Goal: Information Seeking & Learning: Learn about a topic

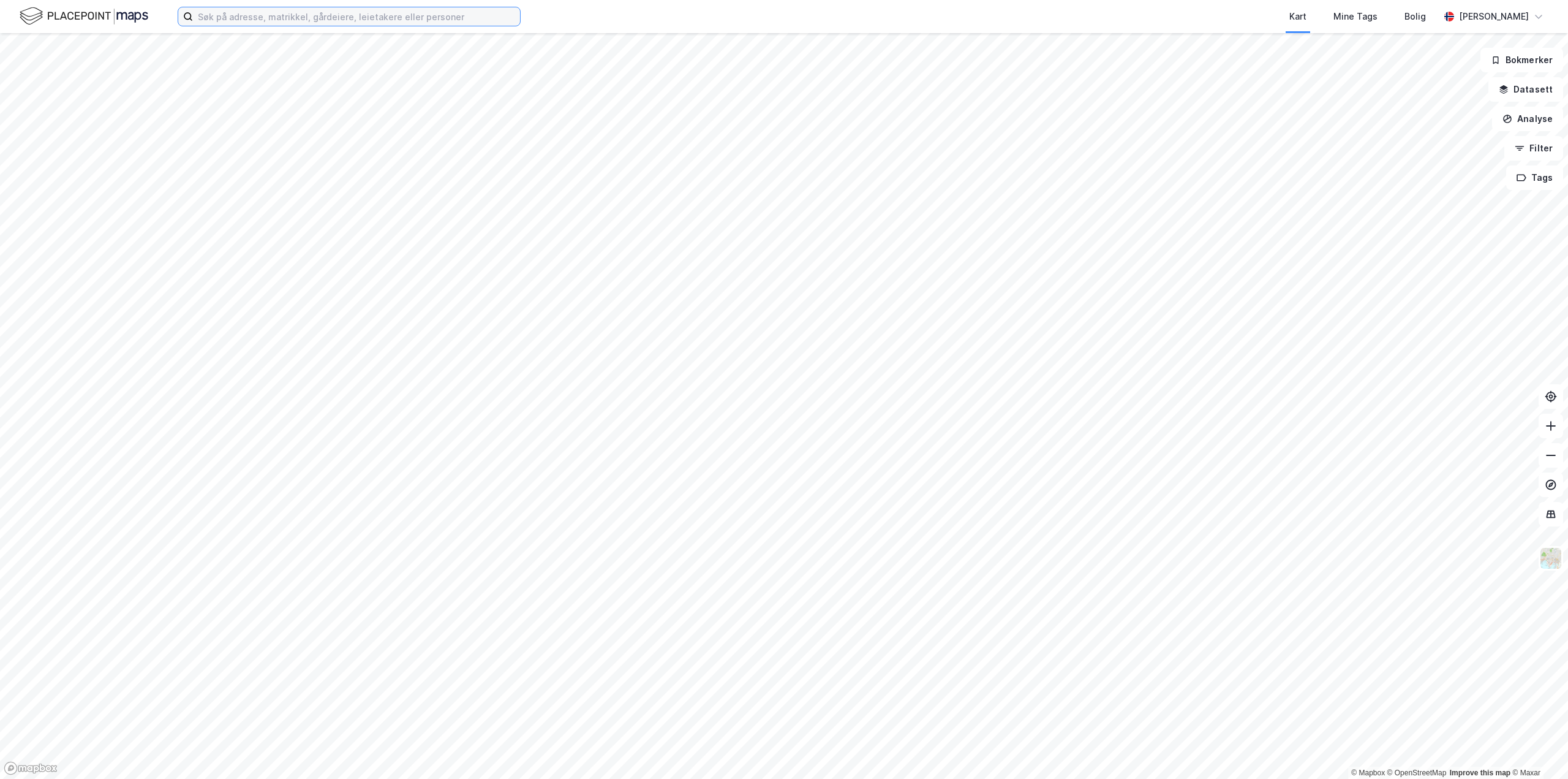
click at [235, 15] on input at bounding box center [356, 17] width 327 height 19
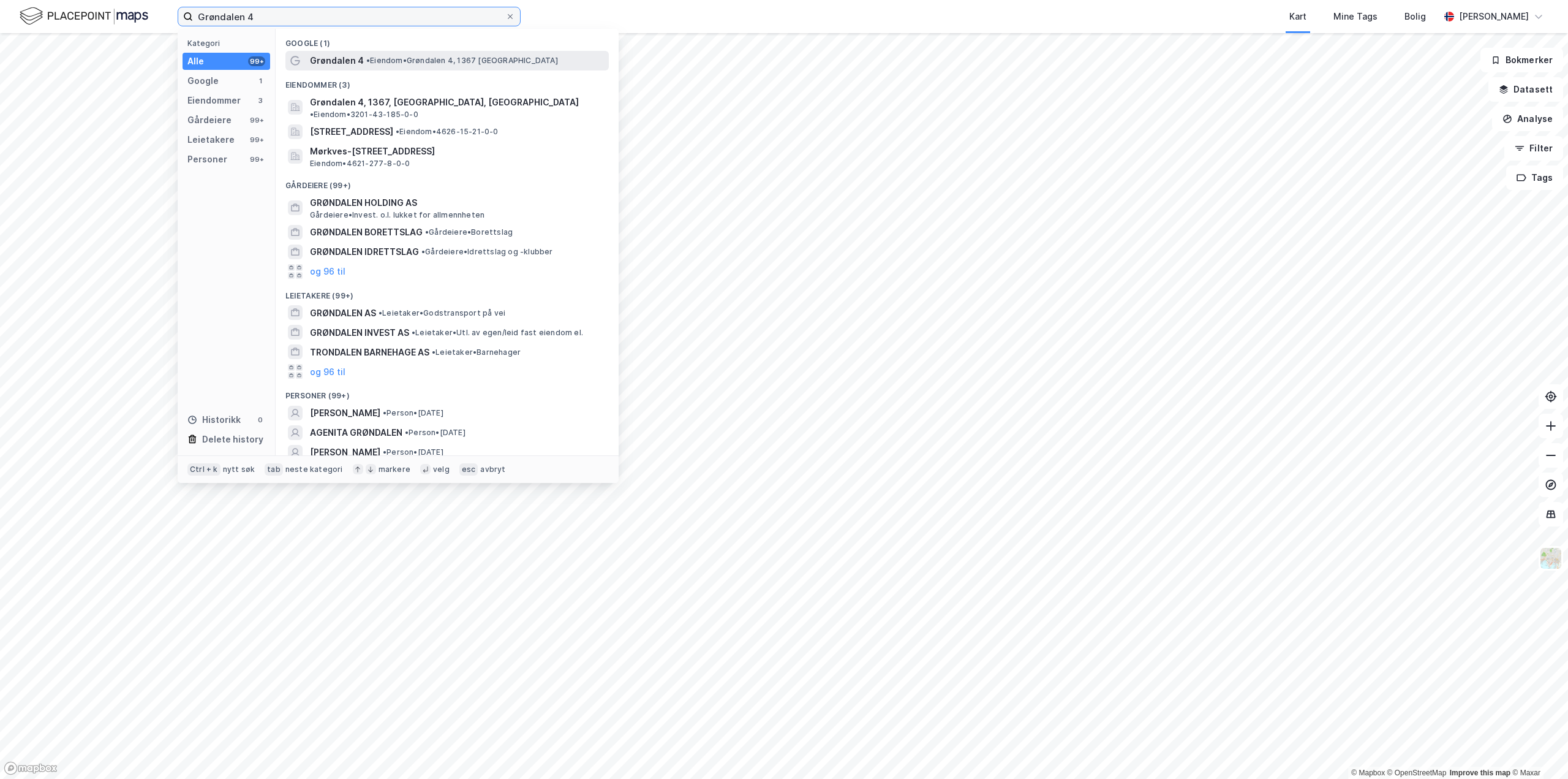
type input "Grøndalen 4"
click at [414, 63] on span "• Eiendom • Grøndalen 4, 1367 [GEOGRAPHIC_DATA]" at bounding box center [462, 61] width 192 height 10
